Goal: Task Accomplishment & Management: Use online tool/utility

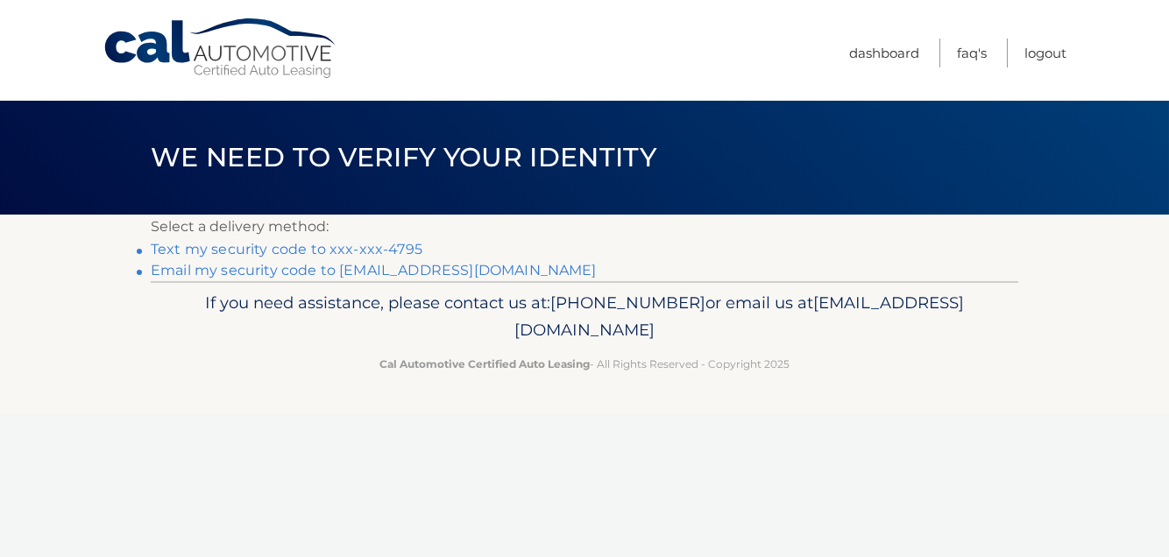
click at [295, 252] on link "Text my security code to xxx-xxx-4795" at bounding box center [287, 249] width 272 height 17
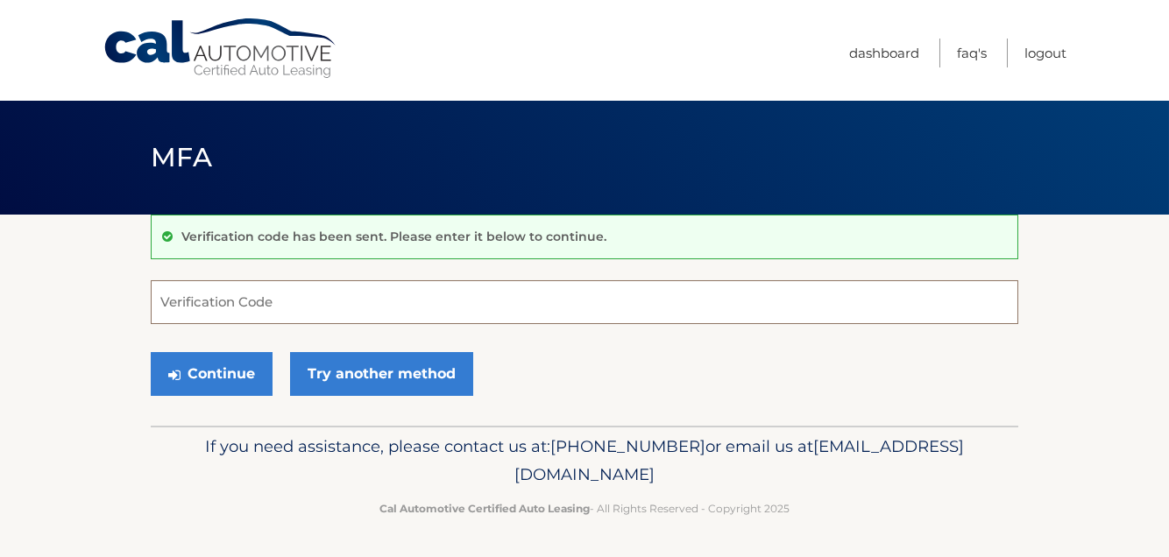
click at [235, 306] on input "Verification Code" at bounding box center [585, 302] width 868 height 44
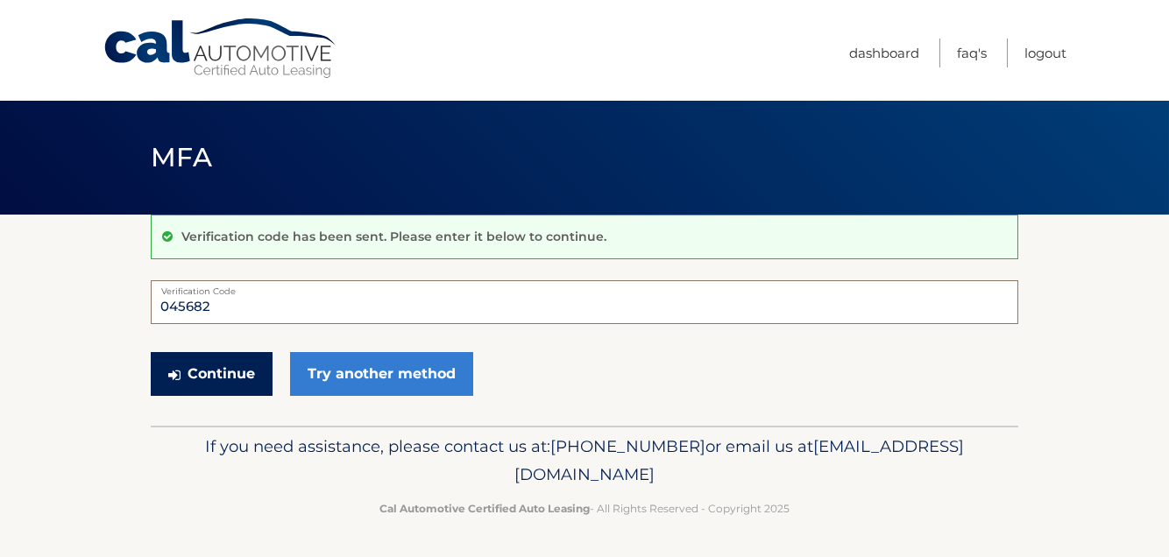
type input "045682"
click at [187, 370] on button "Continue" at bounding box center [212, 374] width 122 height 44
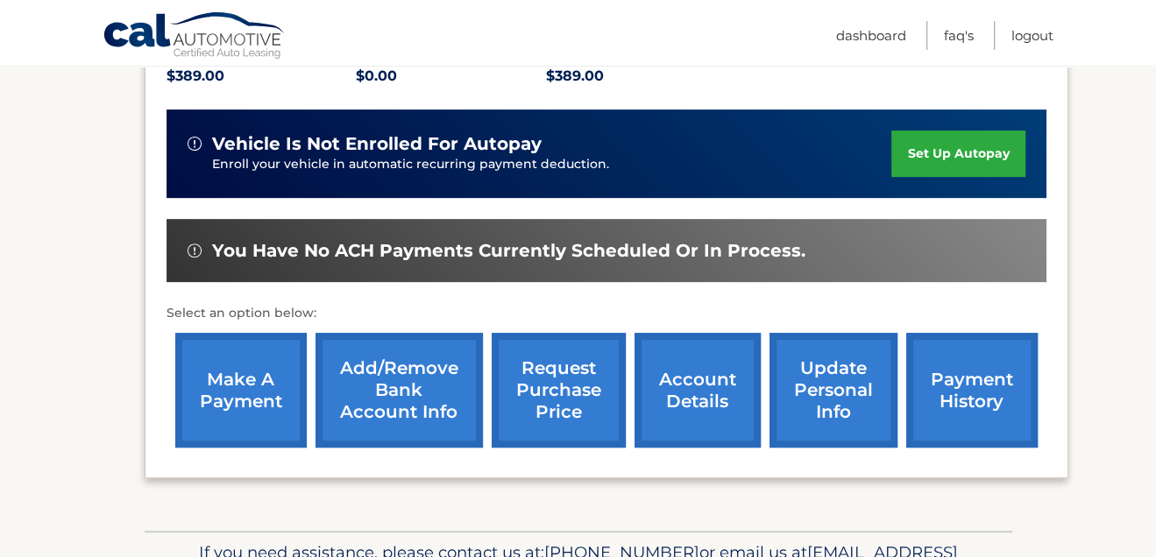
scroll to position [412, 0]
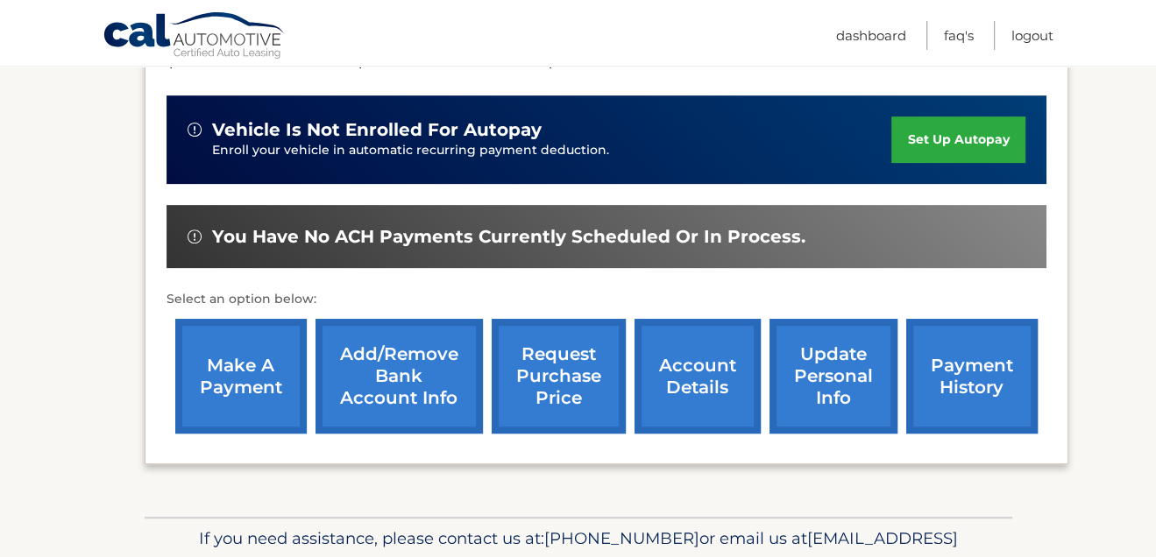
click at [201, 373] on link "make a payment" at bounding box center [240, 376] width 131 height 115
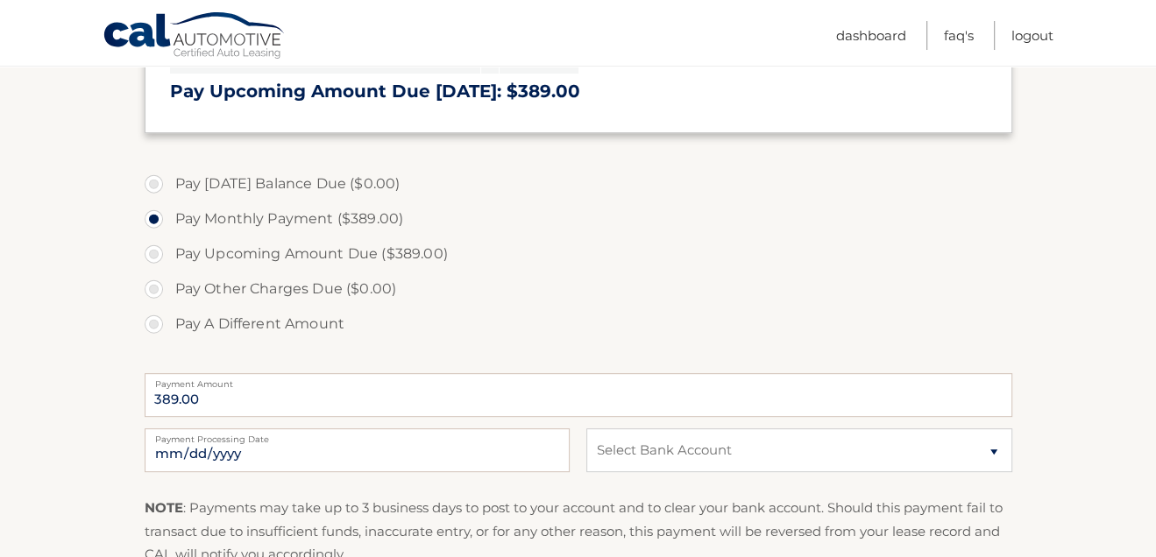
scroll to position [510, 0]
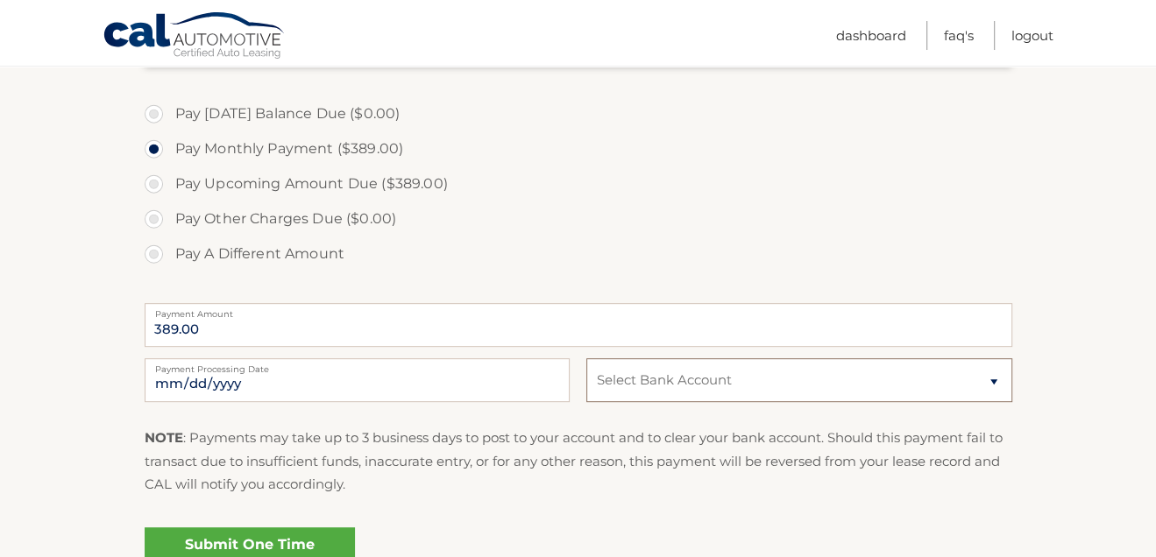
click at [991, 379] on select "Select Bank Account Checking BANK OF AMERICA N.A. *****7551 Checking [PERSON_NA…" at bounding box center [798, 381] width 425 height 44
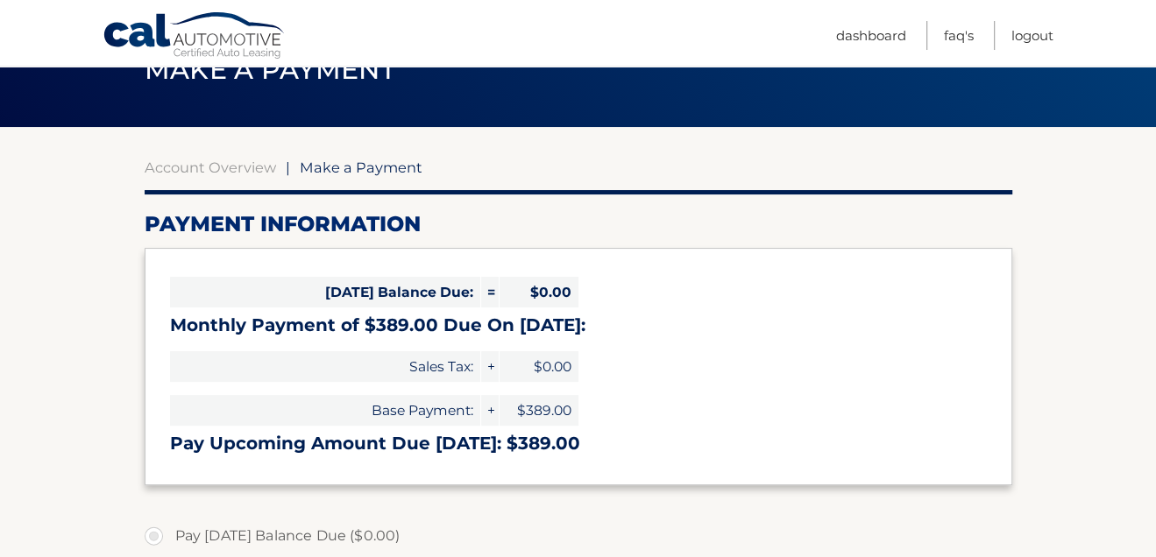
scroll to position [0, 0]
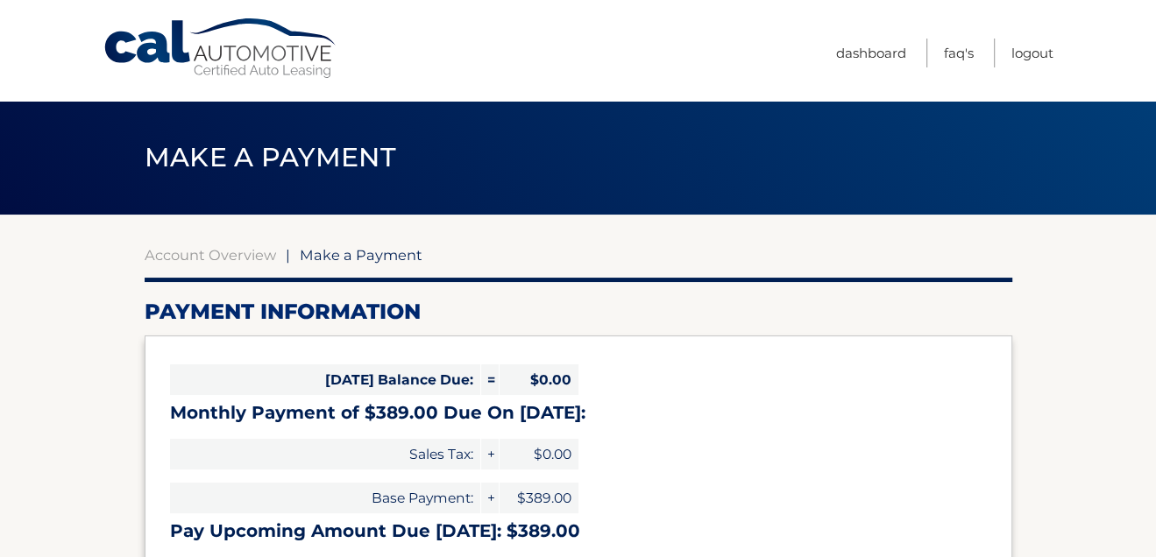
click at [1137, 123] on div "Make a Payment" at bounding box center [578, 158] width 1156 height 114
